Goal: Task Accomplishment & Management: Use online tool/utility

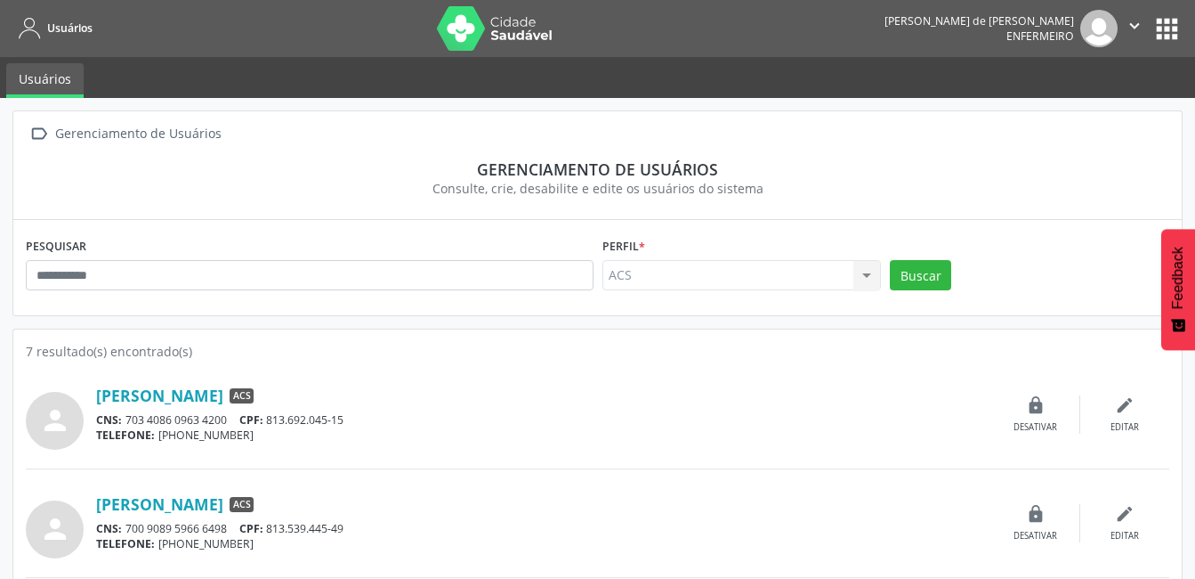
click at [1168, 19] on button "apps" at bounding box center [1167, 28] width 31 height 31
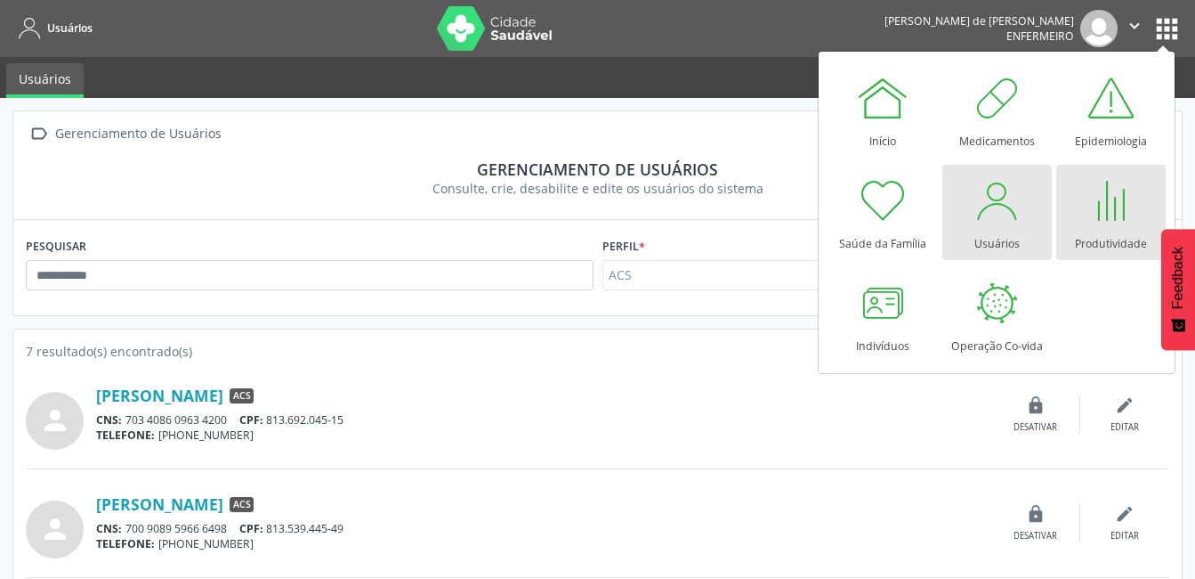
click at [1122, 191] on div at bounding box center [1110, 200] width 53 height 53
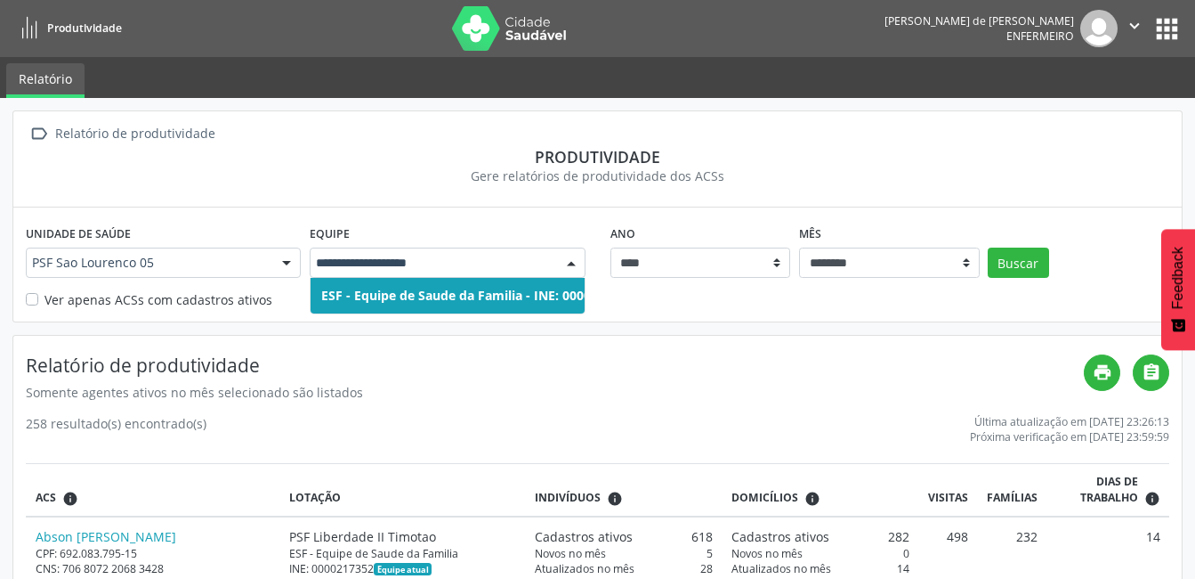
click at [572, 264] on div at bounding box center [571, 263] width 27 height 30
click at [506, 359] on h4 "Relatório de produtividade" at bounding box center [555, 365] width 1058 height 22
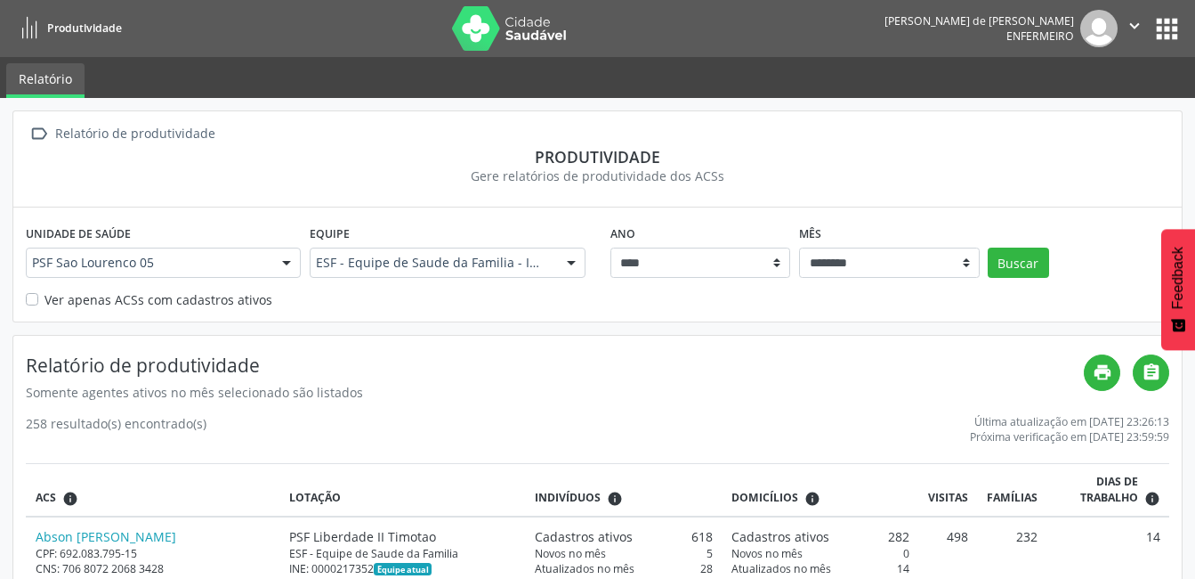
scroll to position [178, 0]
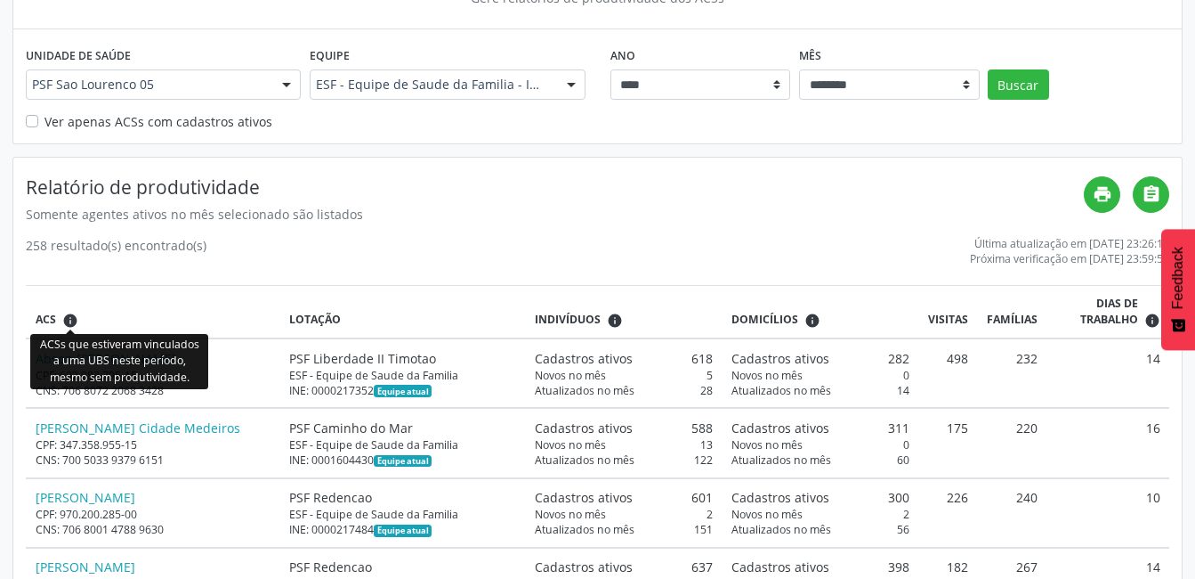
click at [67, 314] on icon "info" at bounding box center [70, 320] width 16 height 16
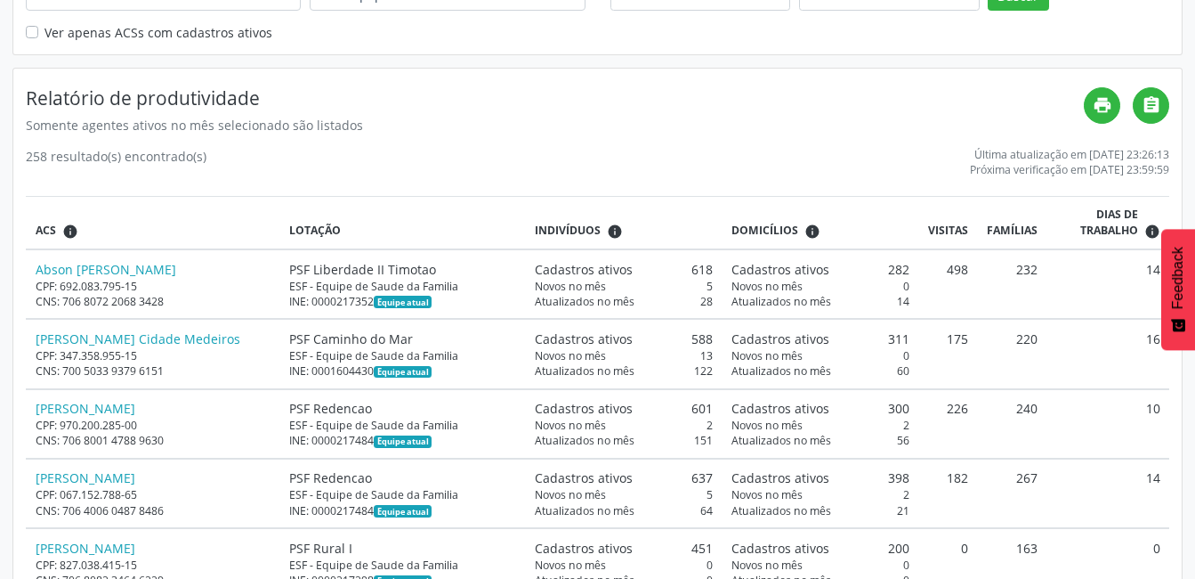
scroll to position [0, 0]
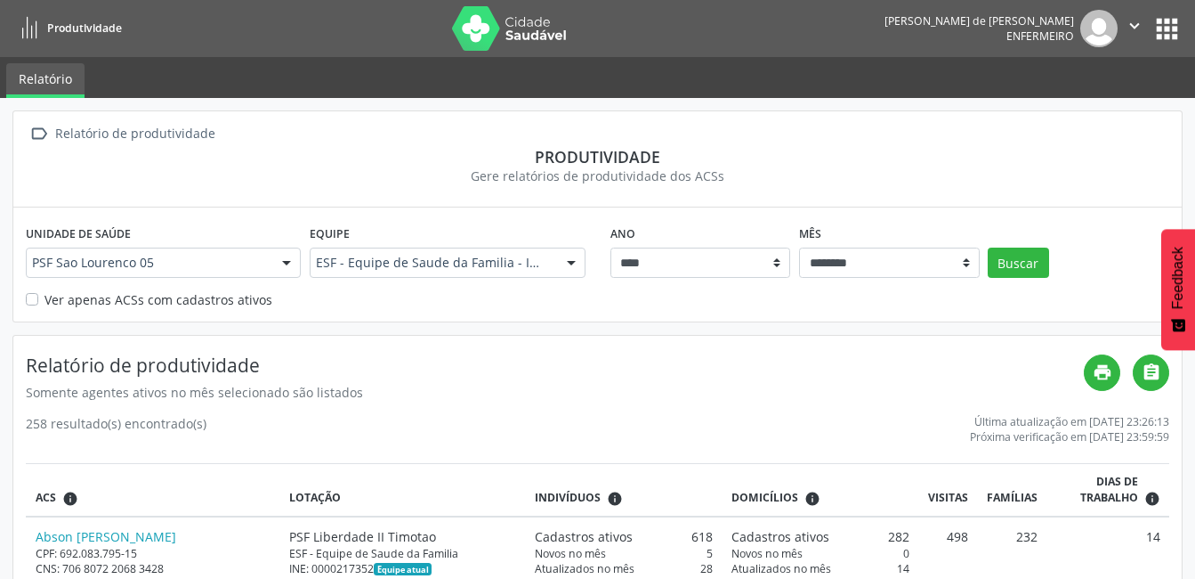
click at [45, 301] on label "Ver apenas ACSs com cadastros ativos" at bounding box center [159, 299] width 228 height 19
click at [1012, 264] on button "Buscar" at bounding box center [1018, 262] width 61 height 30
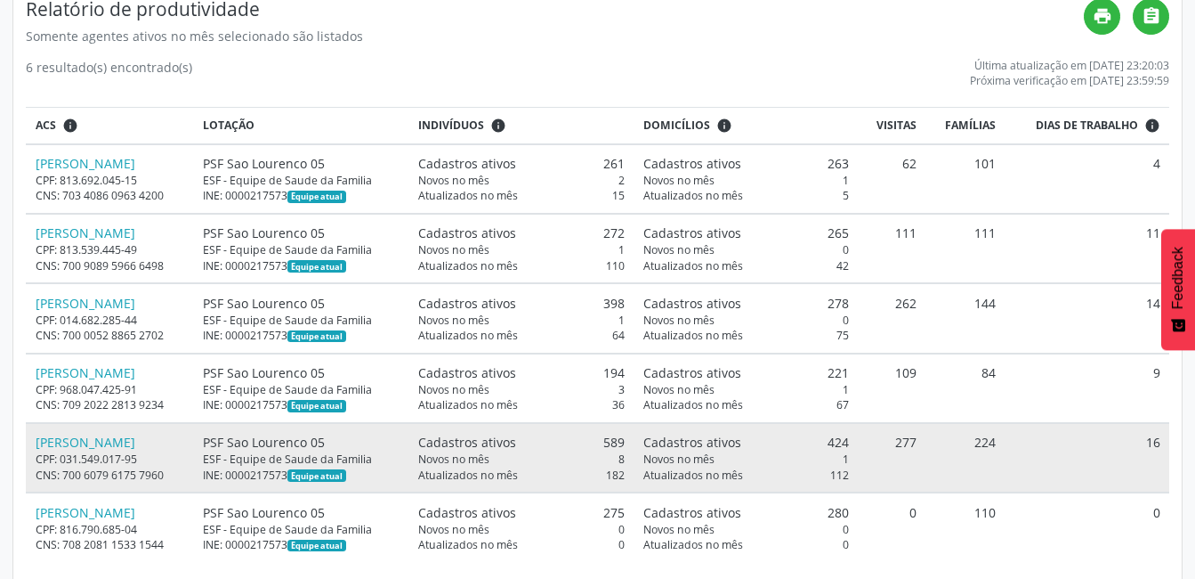
scroll to position [377, 0]
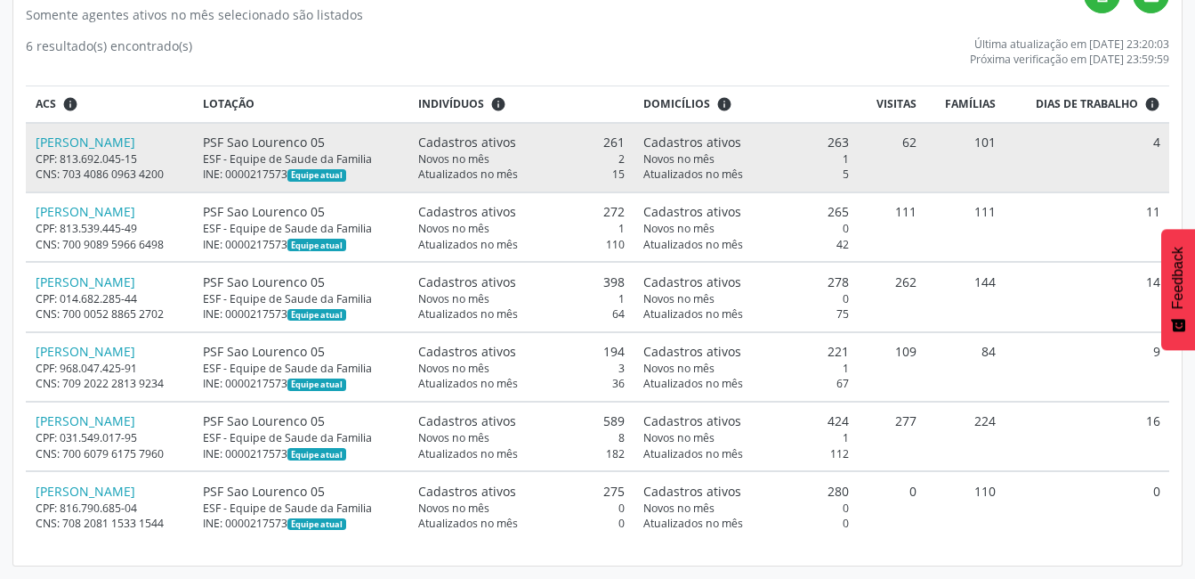
click at [142, 156] on div "CPF: 813.692.045-15" at bounding box center [111, 158] width 150 height 15
click at [135, 145] on link "[PERSON_NAME]" at bounding box center [86, 142] width 100 height 17
